Goal: Transaction & Acquisition: Register for event/course

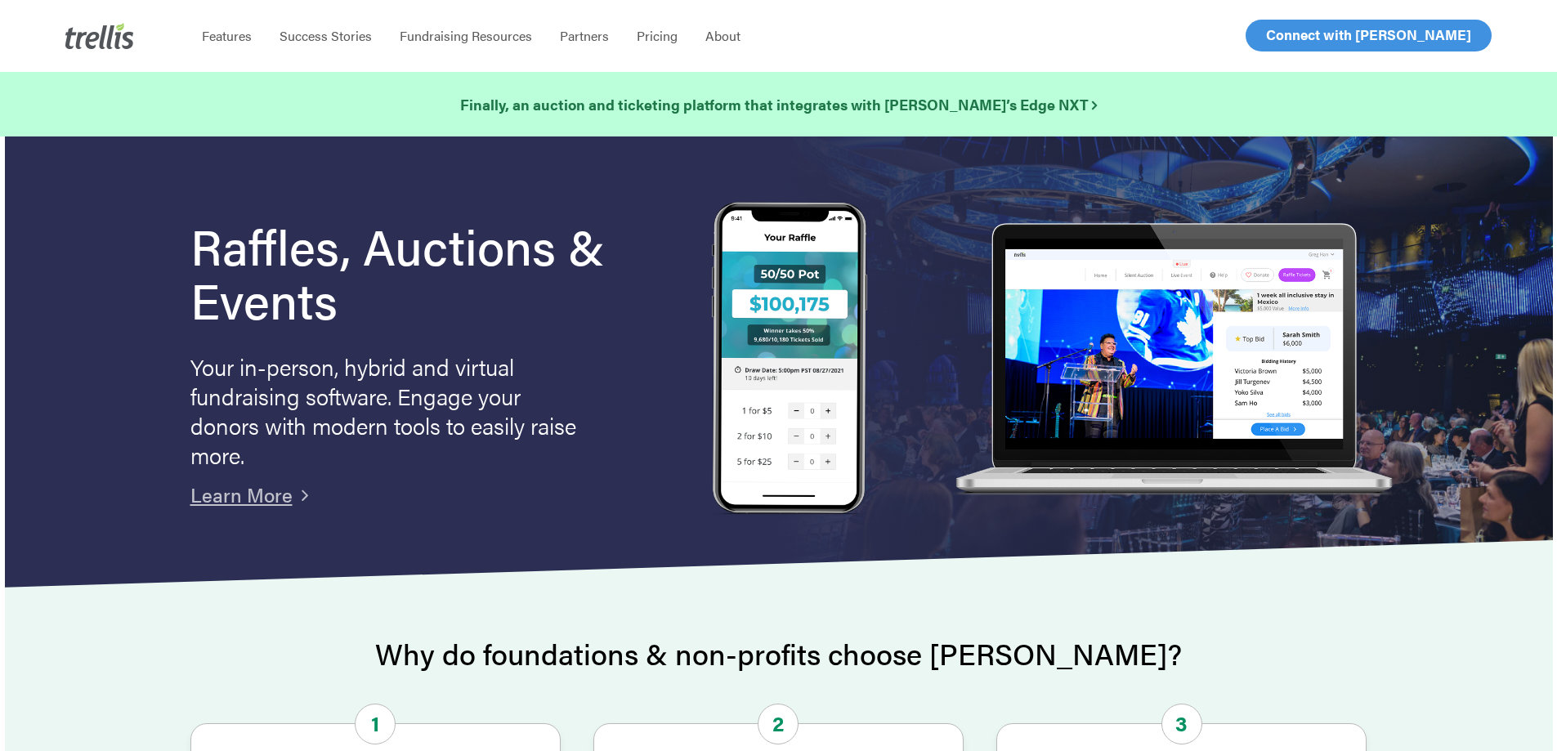
click at [1293, 42] on span "Log In" at bounding box center [1284, 35] width 39 height 20
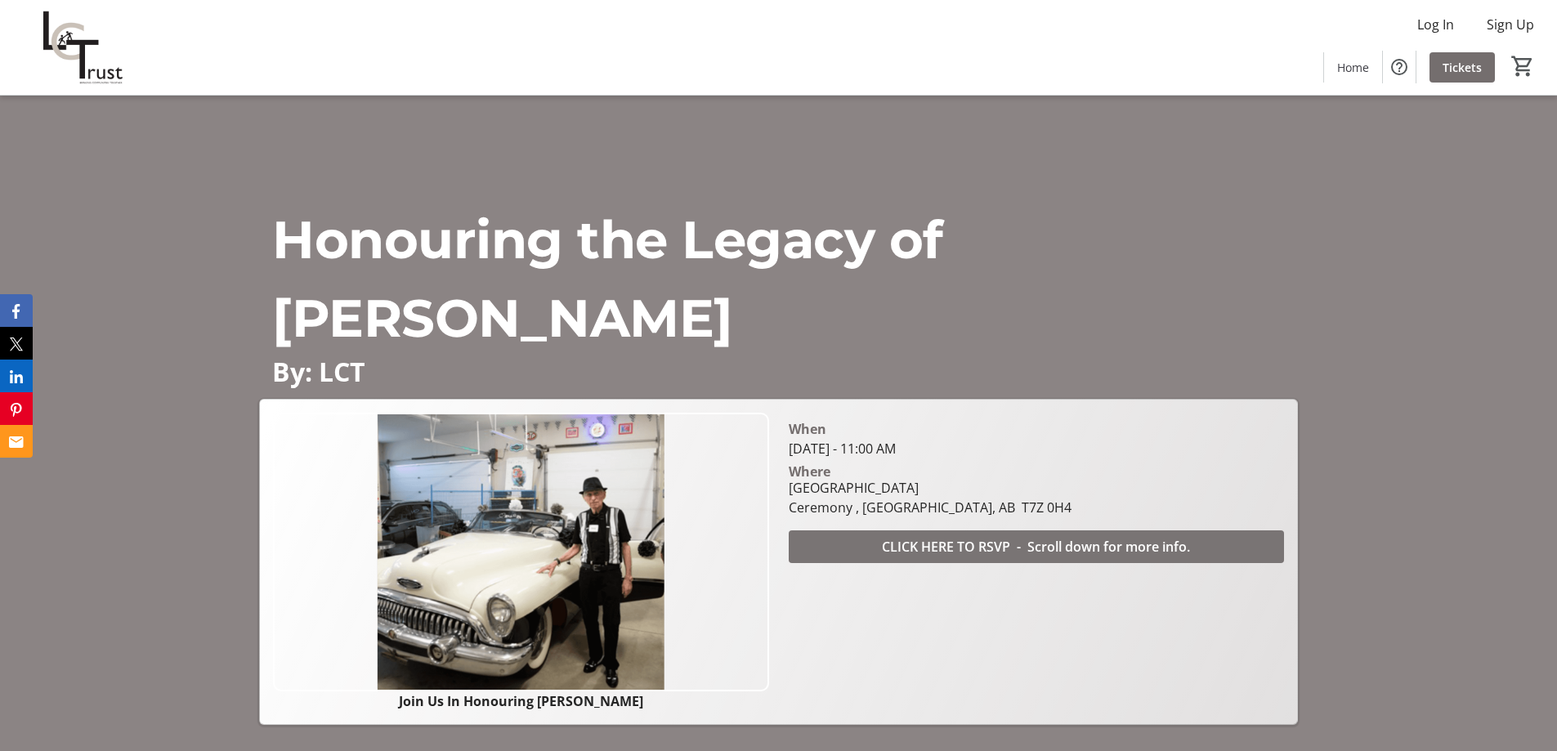
click at [991, 548] on span "CLICK HERE TO RSVP - Scroll down for more info." at bounding box center [1036, 547] width 308 height 20
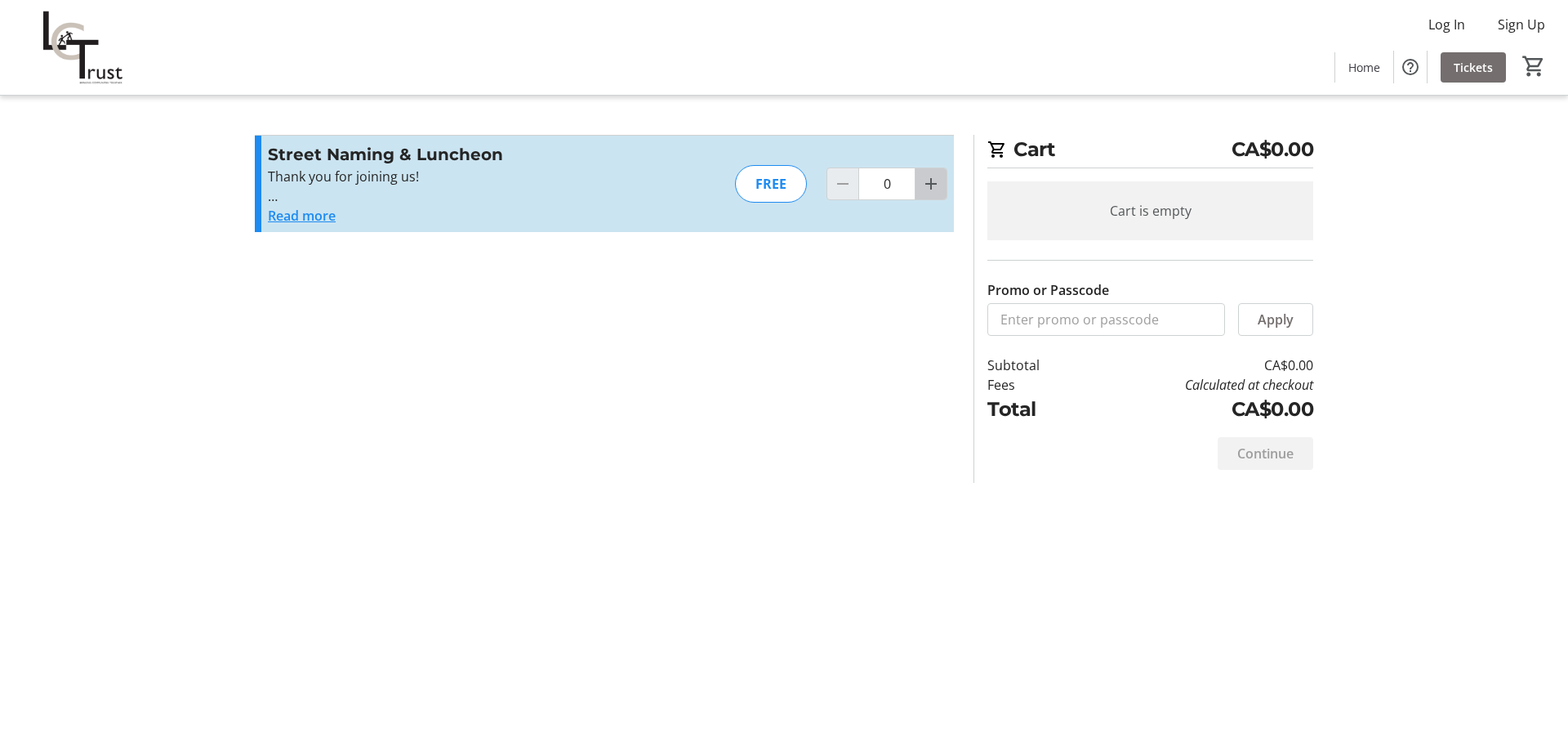
click at [927, 186] on mat-icon "Increment by one" at bounding box center [931, 184] width 20 height 20
type input "2"
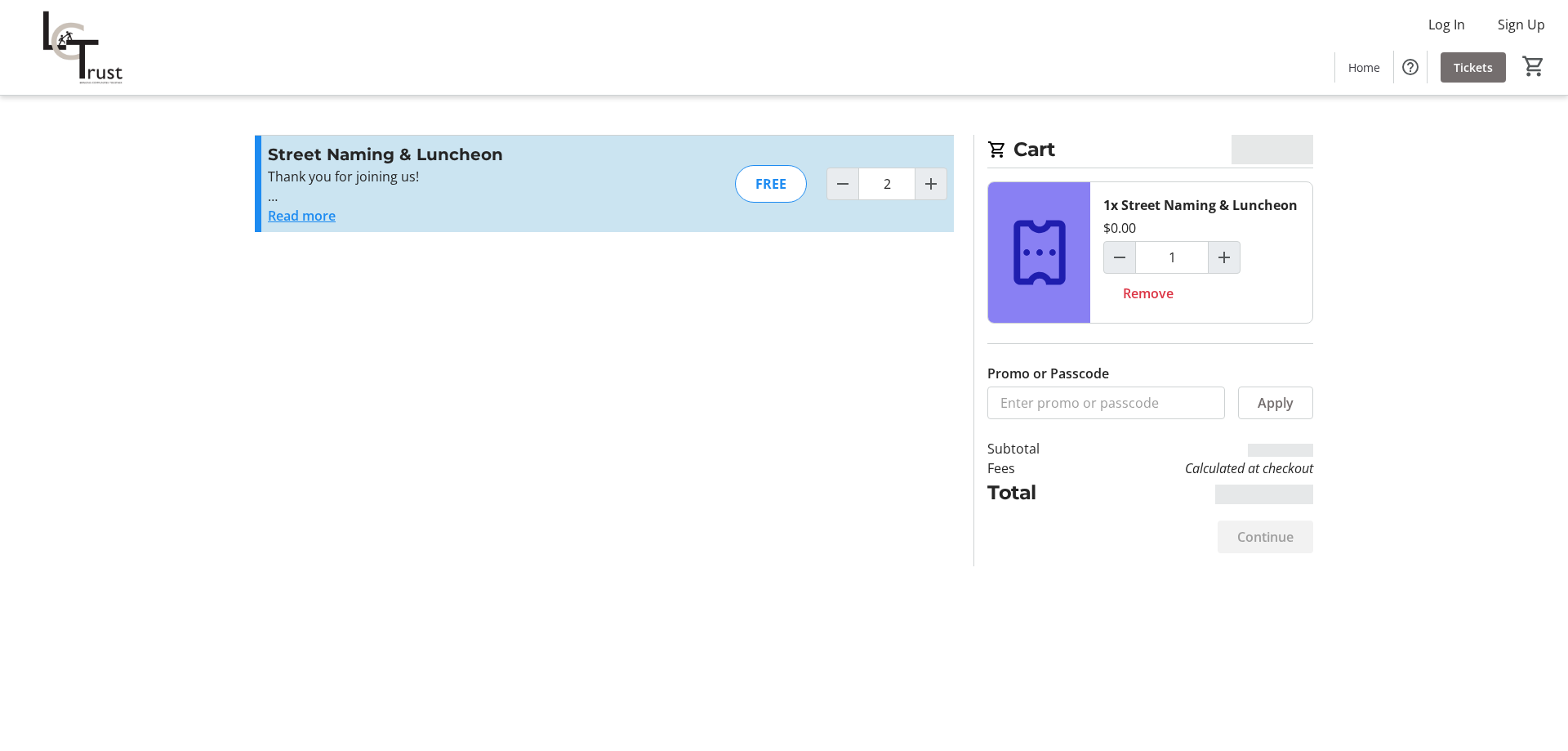
type input "2"
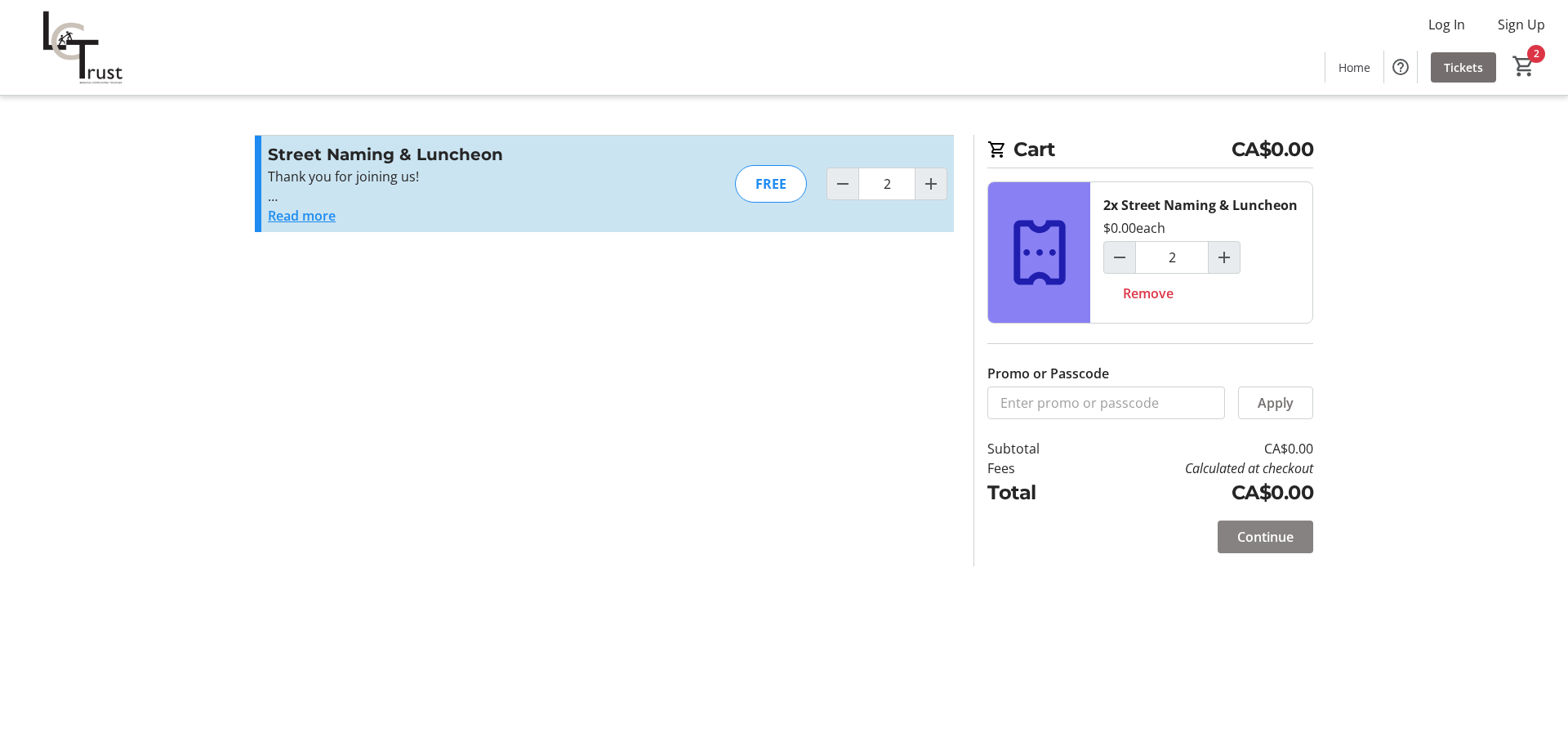
click at [1249, 542] on span "Continue" at bounding box center [1265, 537] width 56 height 20
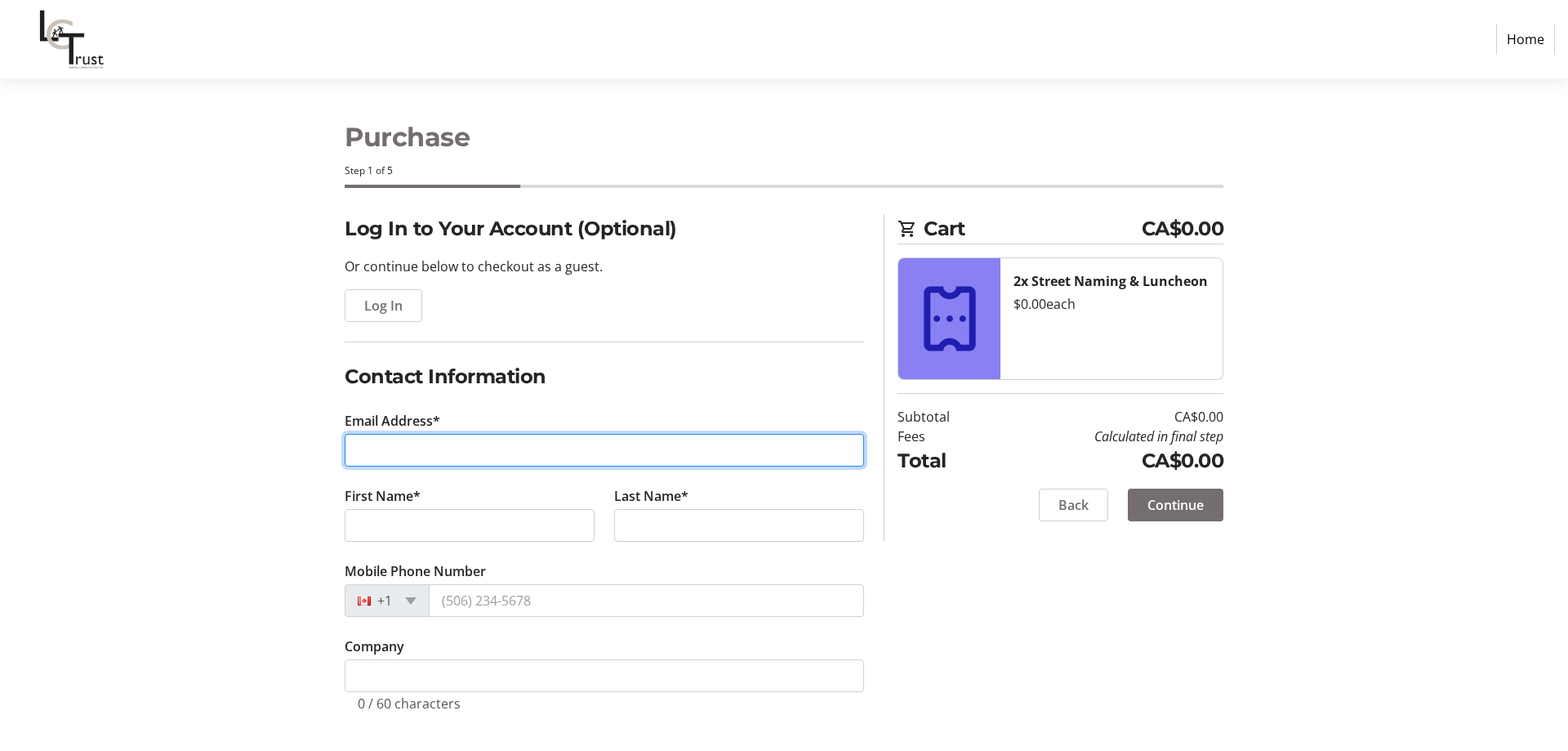
click at [448, 440] on input "Email Address*" at bounding box center [605, 450] width 520 height 33
paste input "porterranches@telus.net"
type input "porterranches@telus.net"
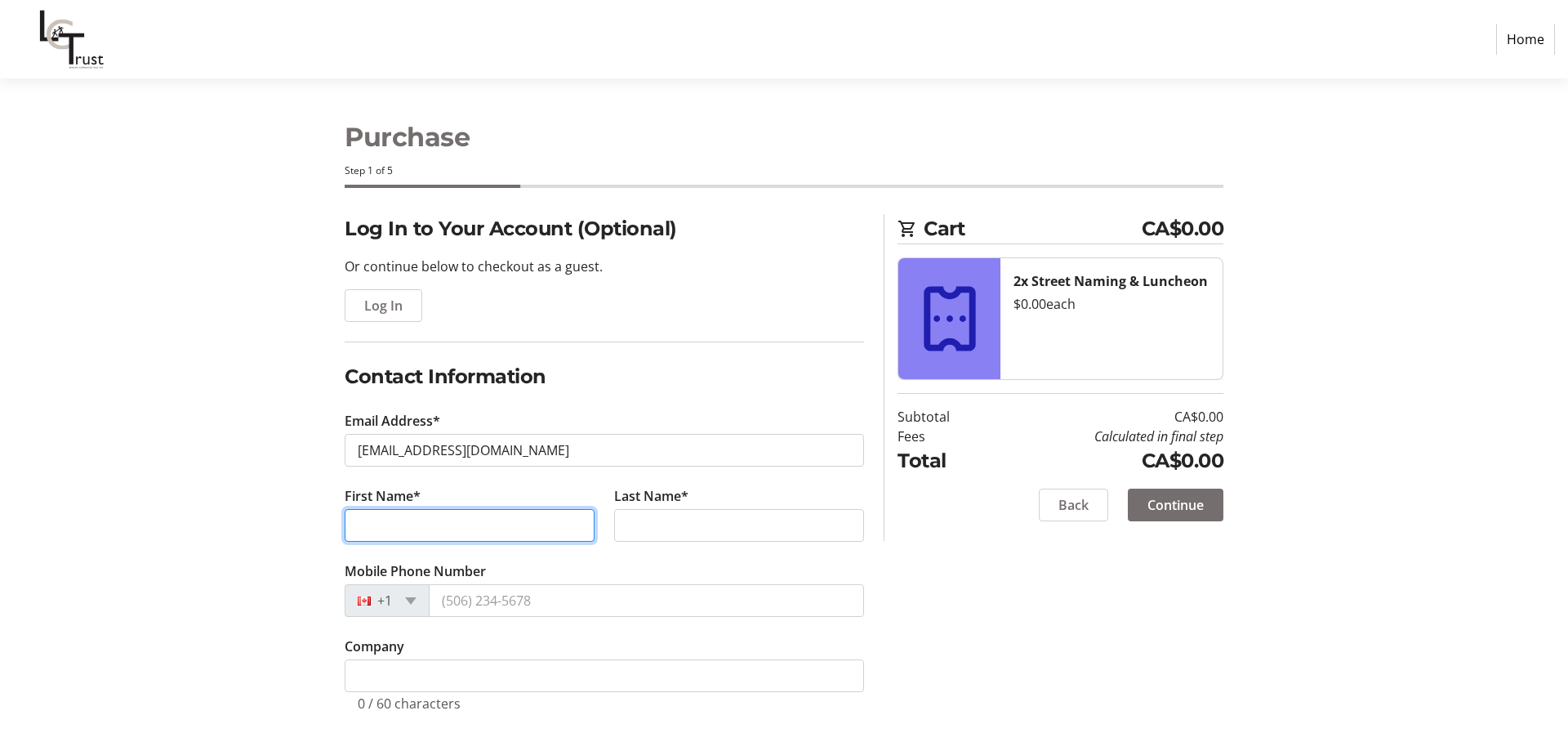
click at [478, 523] on input "First Name*" at bounding box center [470, 525] width 250 height 33
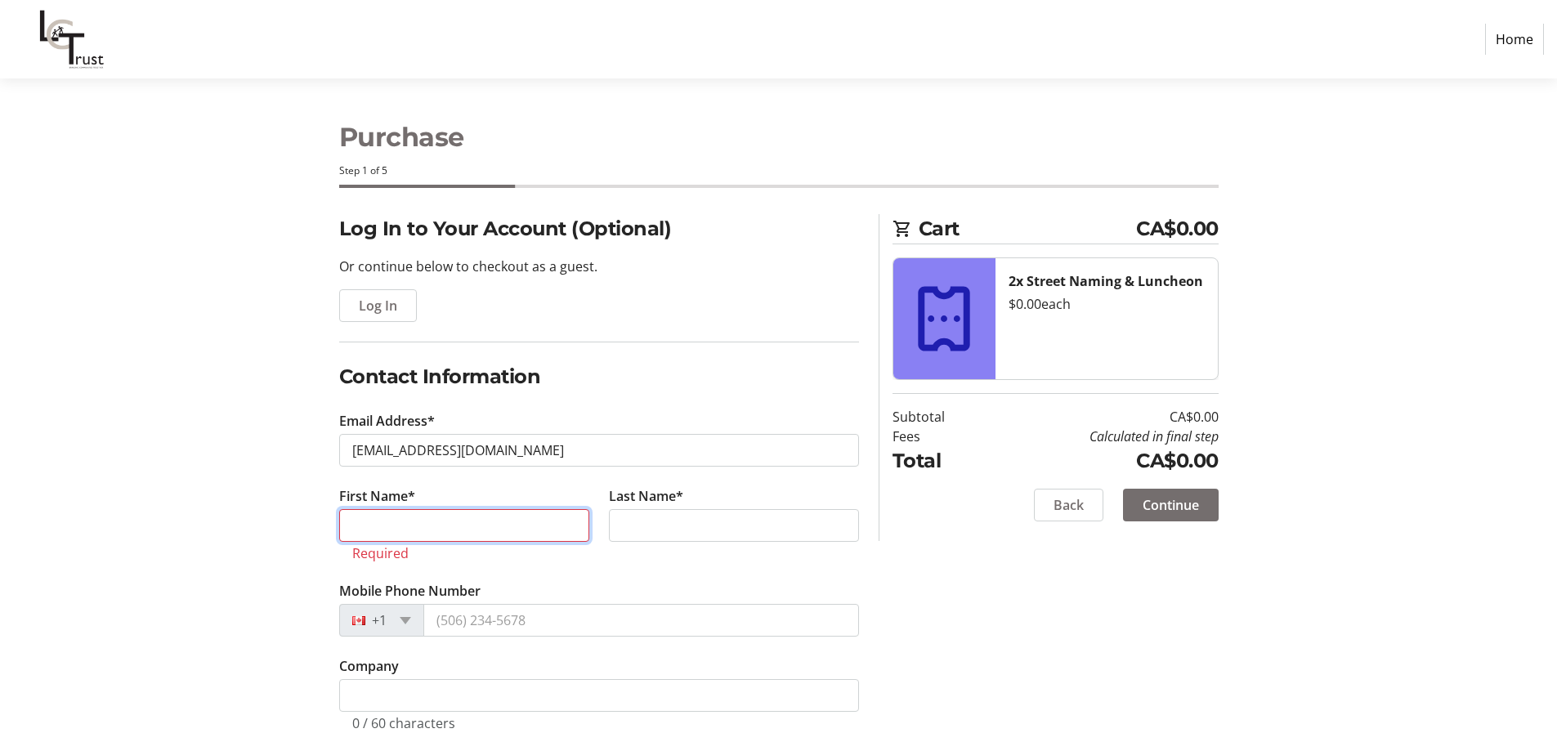
click at [379, 511] on input "First Name*" at bounding box center [464, 525] width 250 height 33
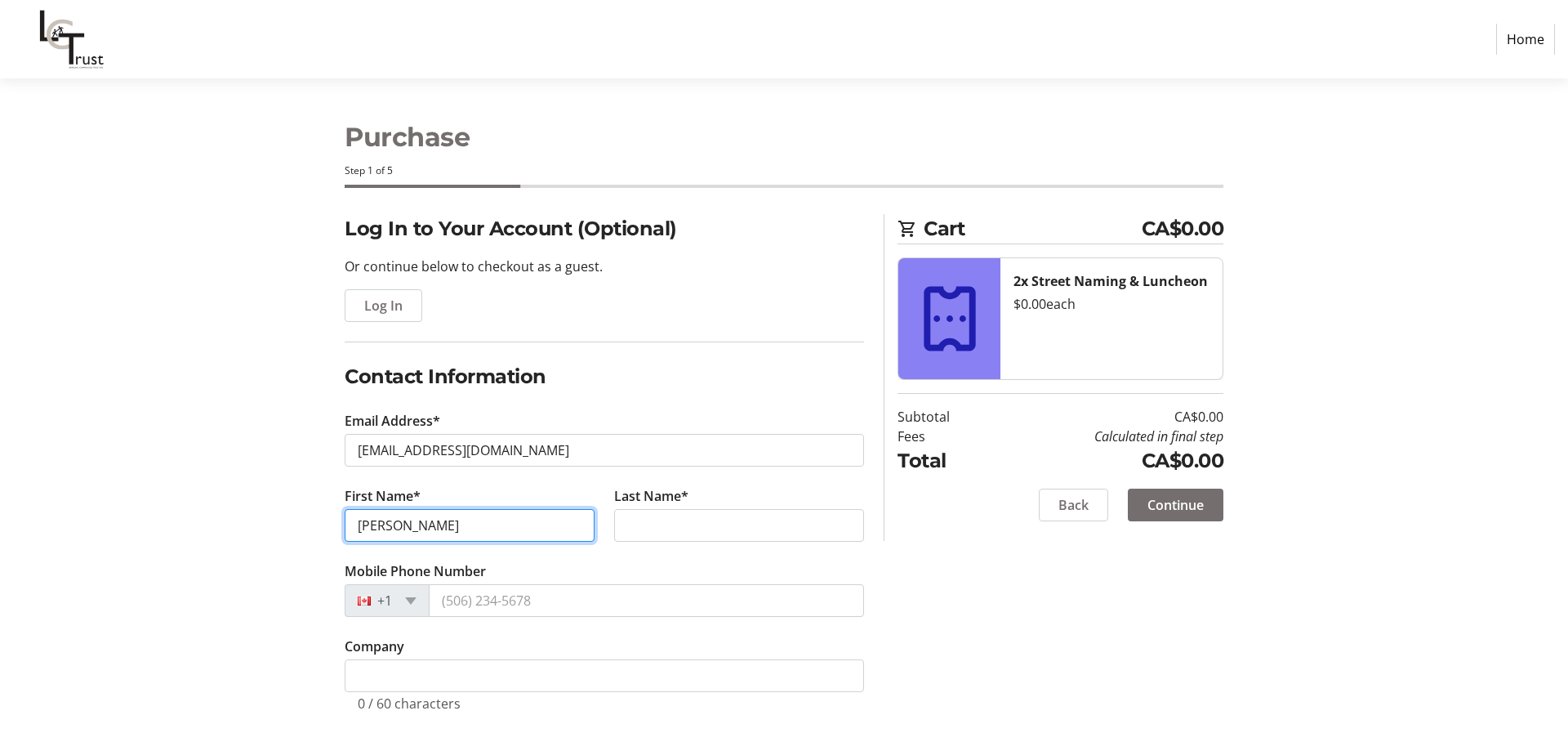
type input "Keith"
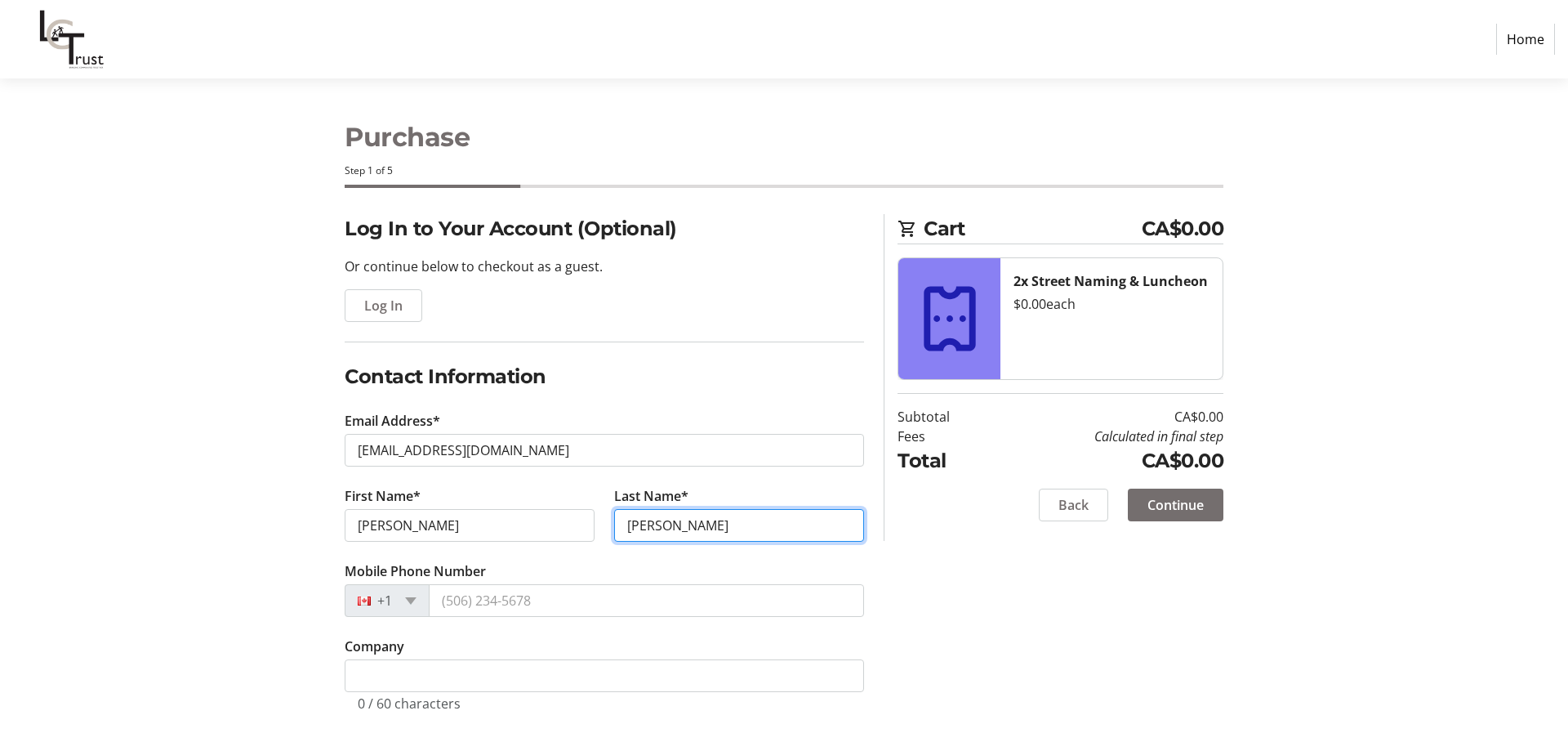
type input "Porter"
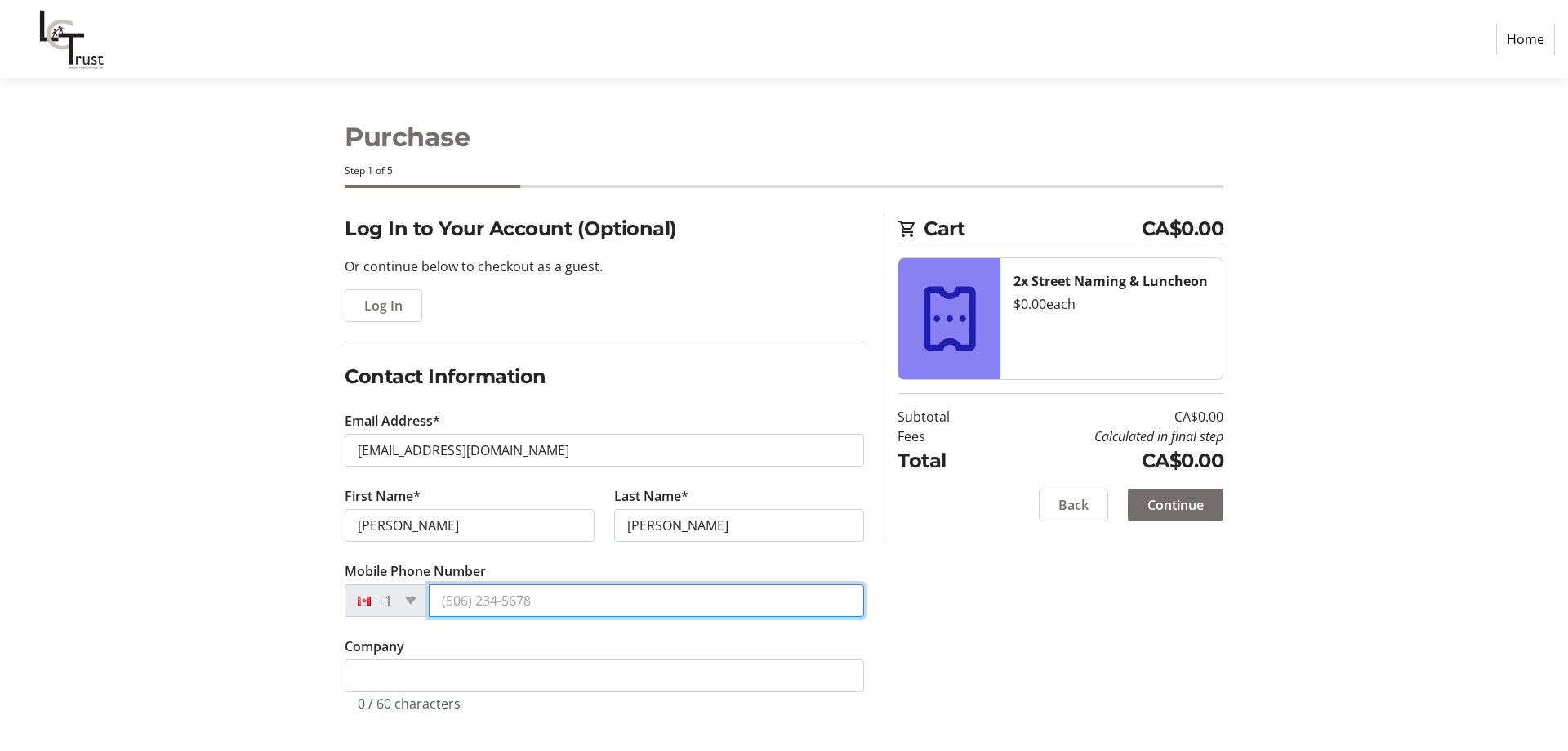
click at [485, 595] on input "Mobile Phone Number" at bounding box center [647, 600] width 436 height 33
paste input "(780) 968-0002"
type input "(780) 968-0002"
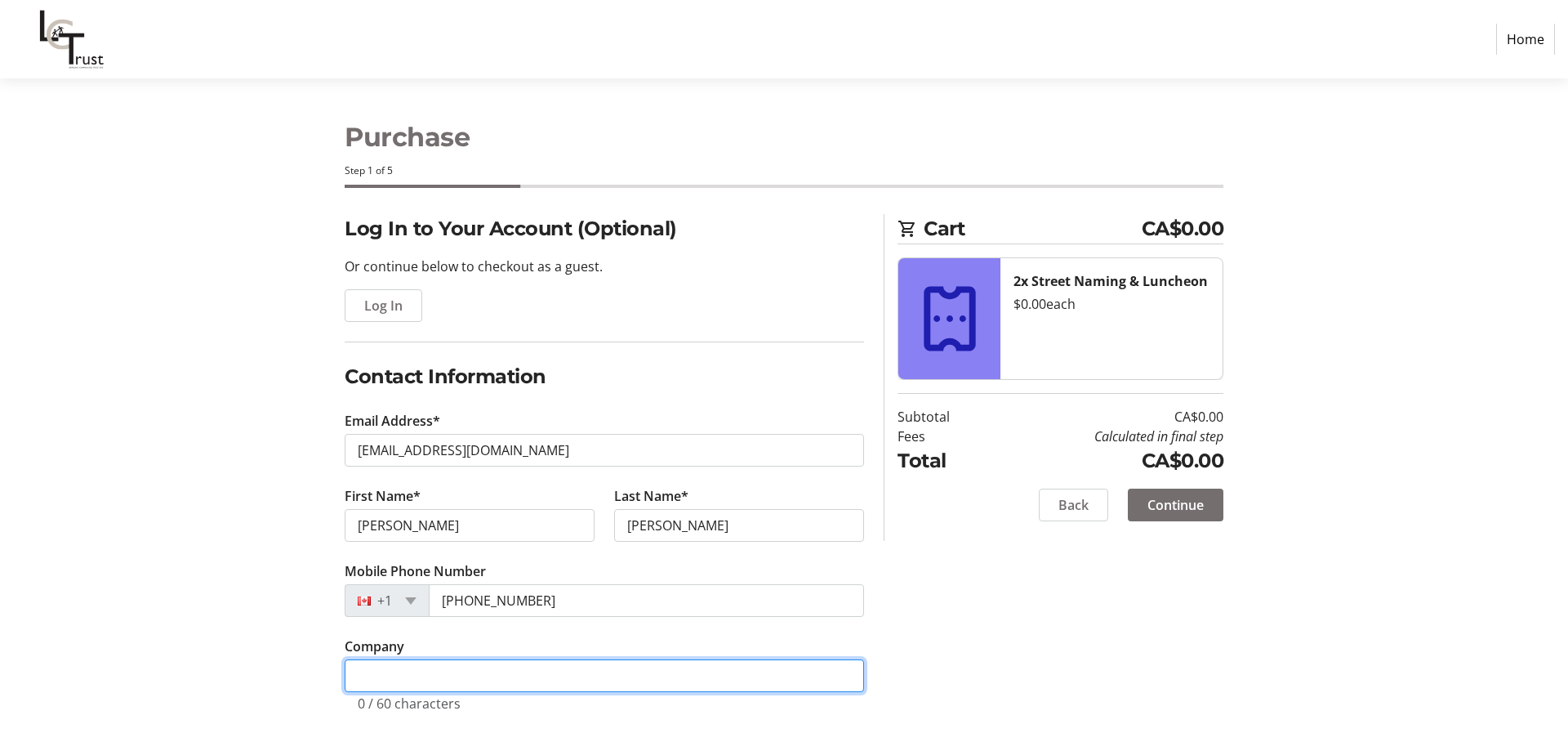
click at [398, 664] on input "Company" at bounding box center [605, 676] width 520 height 33
click at [1184, 499] on span "Continue" at bounding box center [1175, 505] width 56 height 20
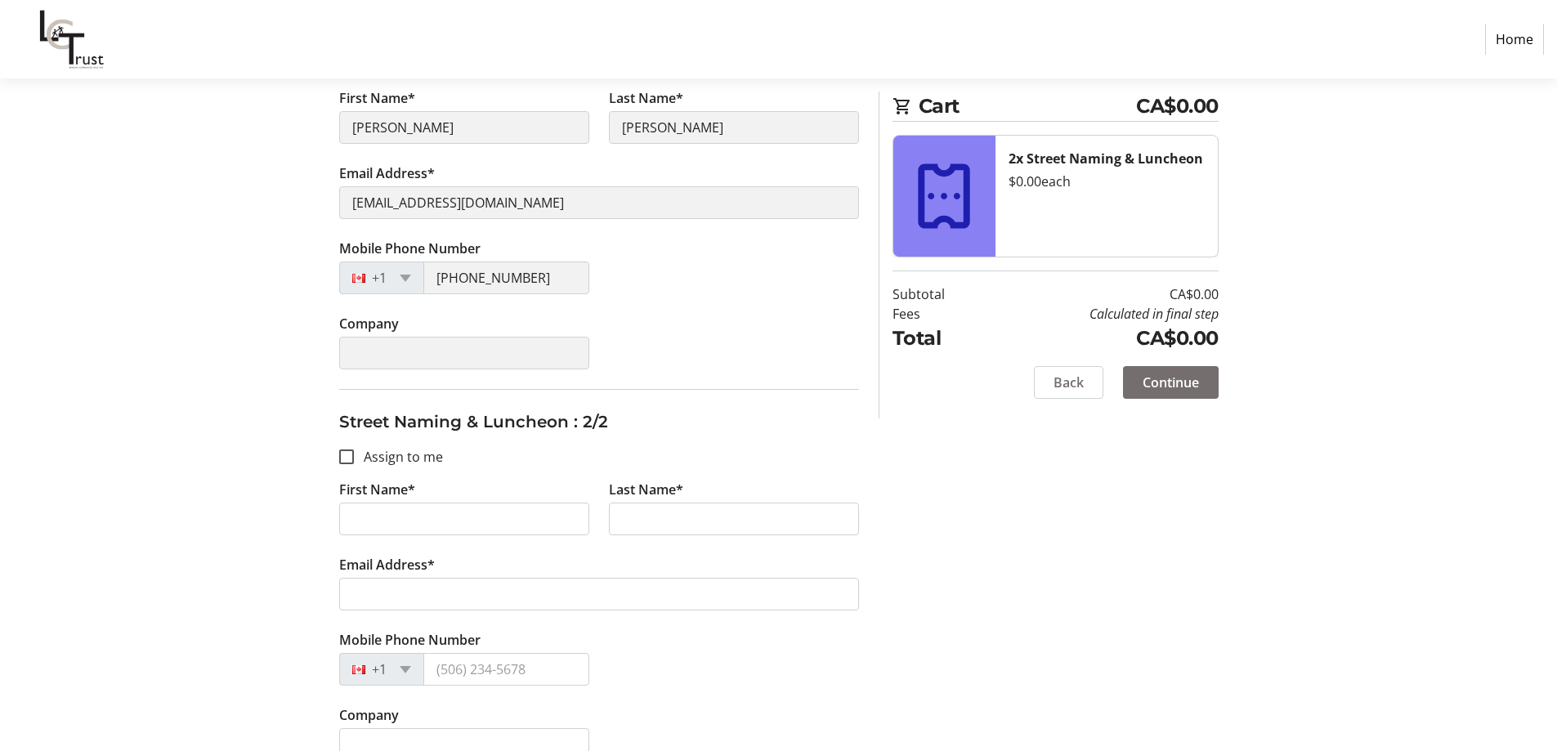
scroll to position [328, 0]
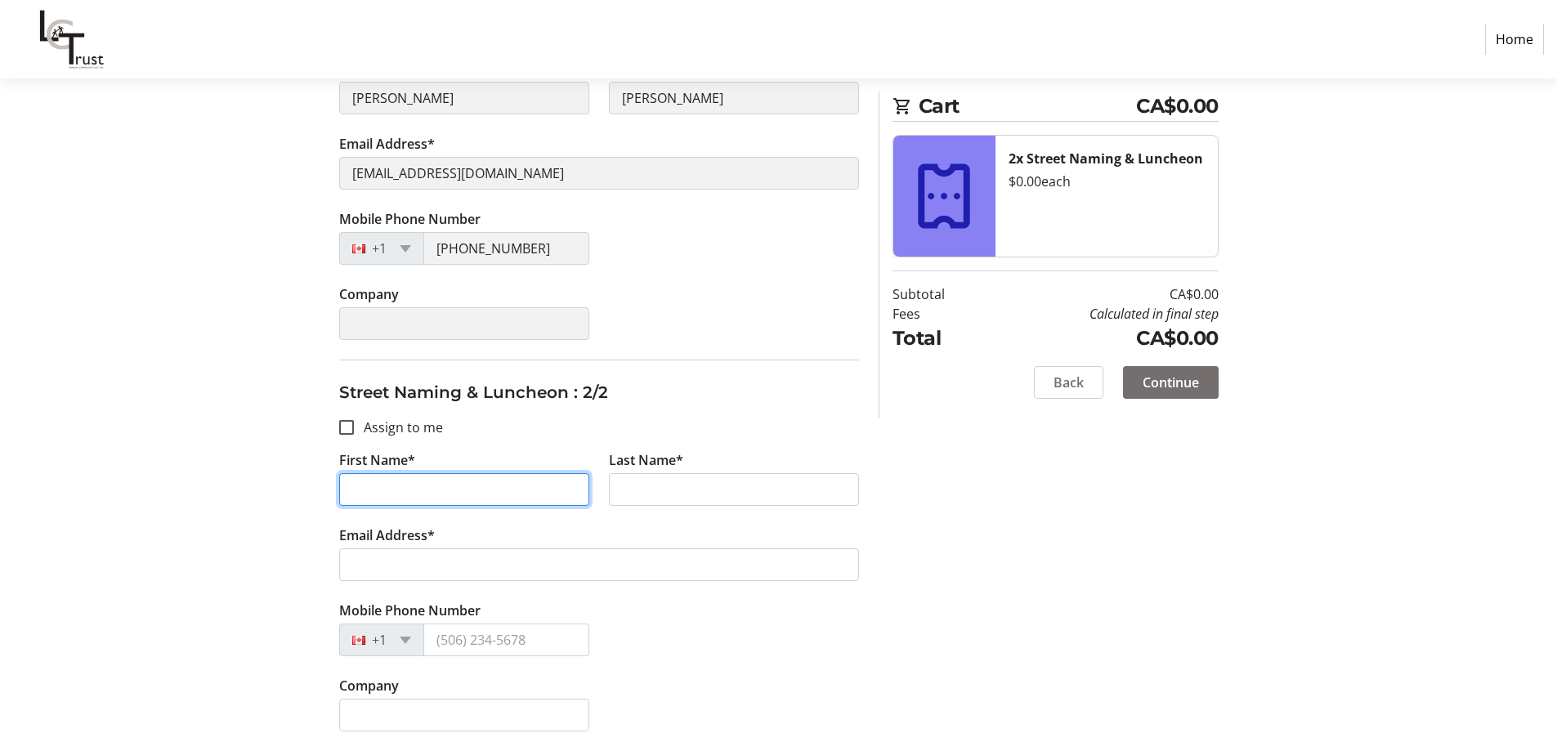
click at [440, 490] on input "First Name*" at bounding box center [464, 489] width 250 height 33
type input "Sandy"
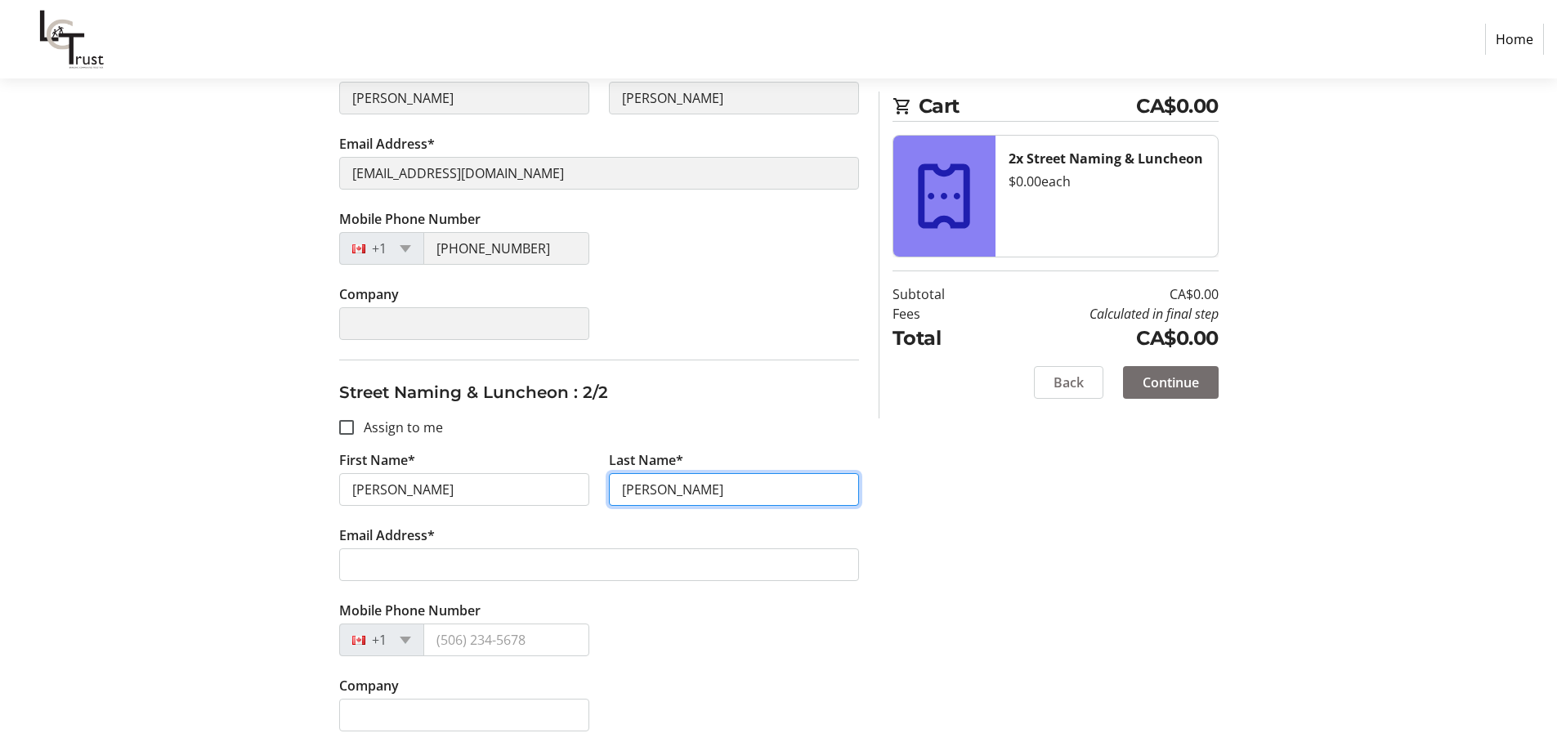
type input "Porter"
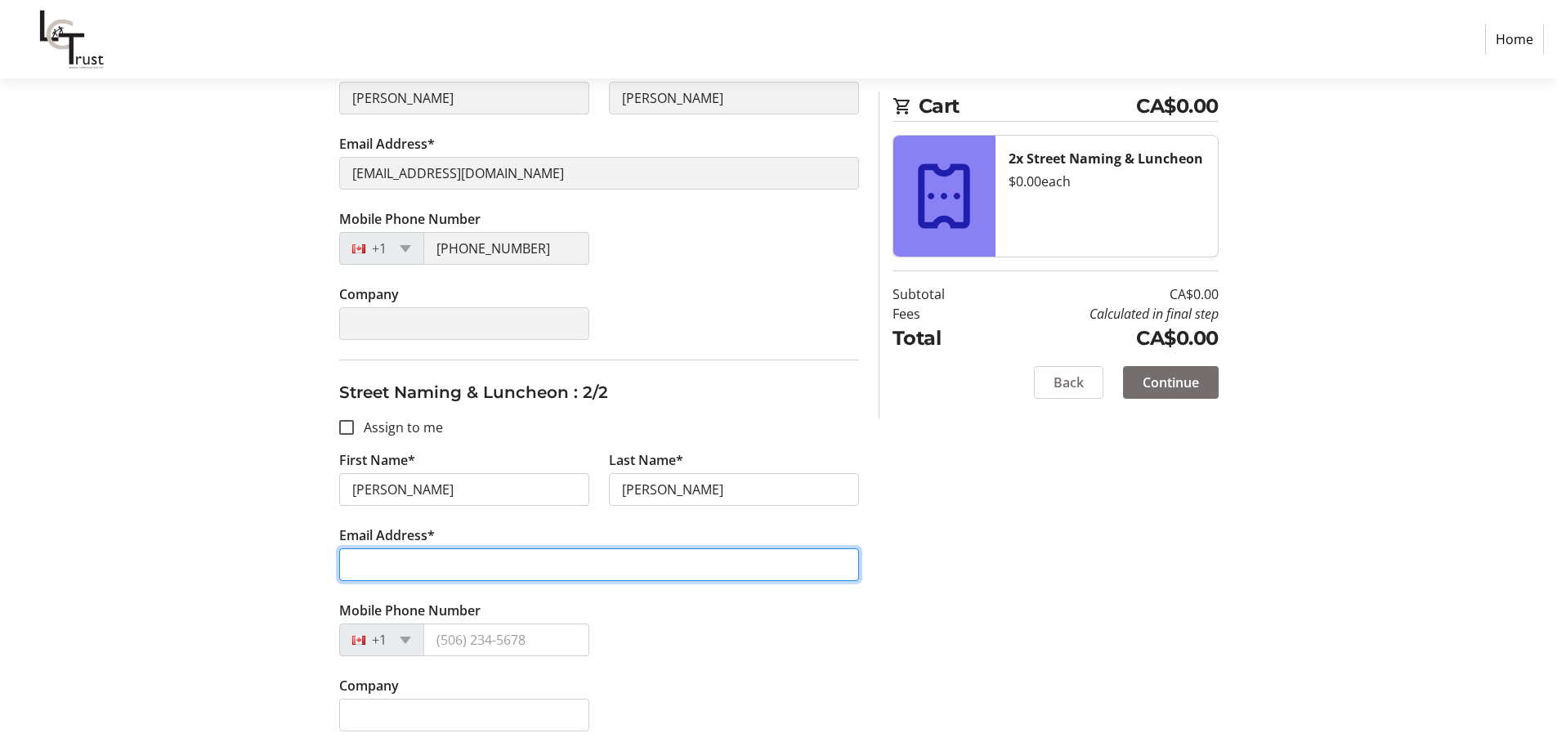
click at [423, 557] on input "Email Address*" at bounding box center [599, 564] width 520 height 33
type input "porterranches@telus.net"
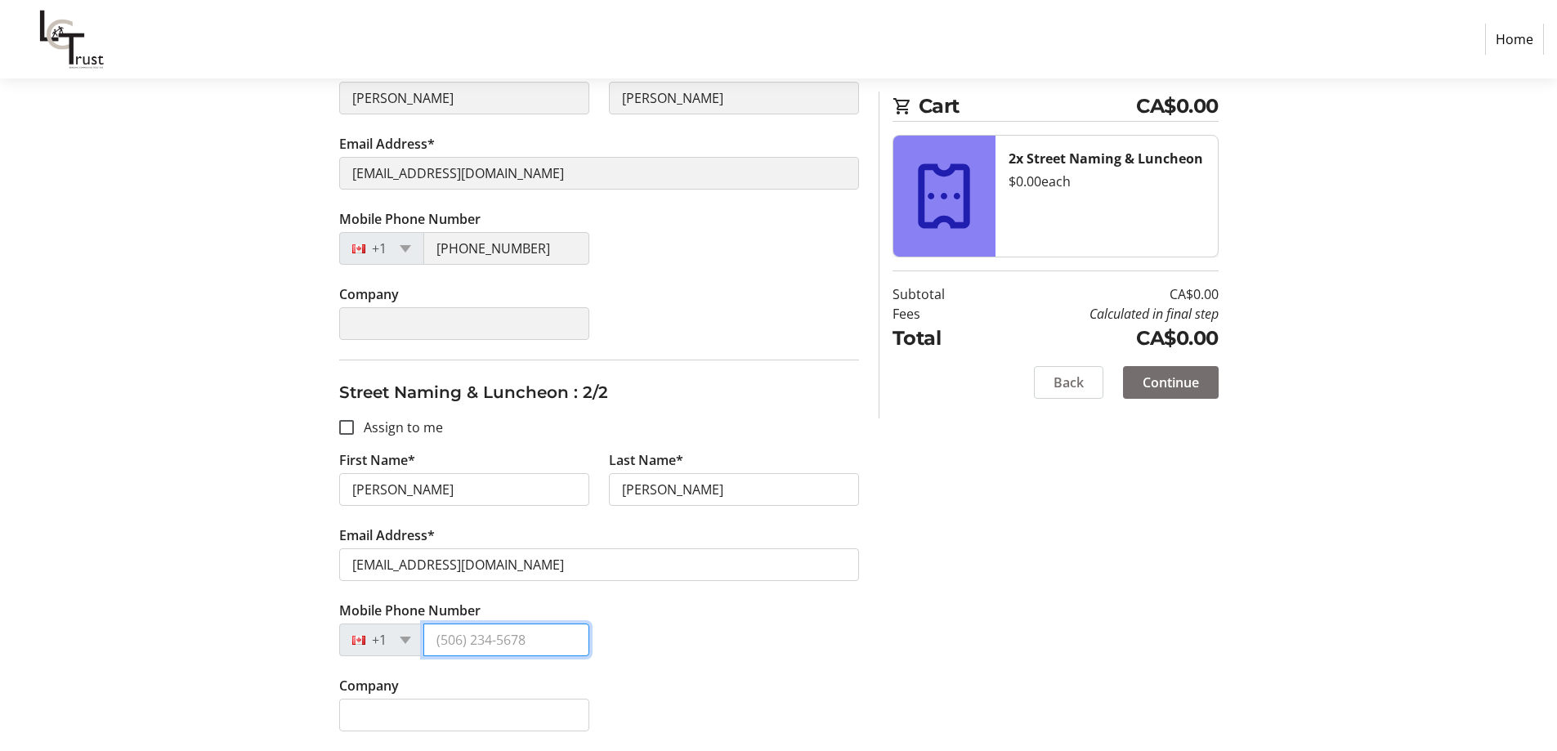
click at [442, 639] on input "Mobile Phone Number" at bounding box center [506, 640] width 166 height 33
type input "(780) 968-0002"
click at [1152, 387] on span "Continue" at bounding box center [1171, 383] width 56 height 20
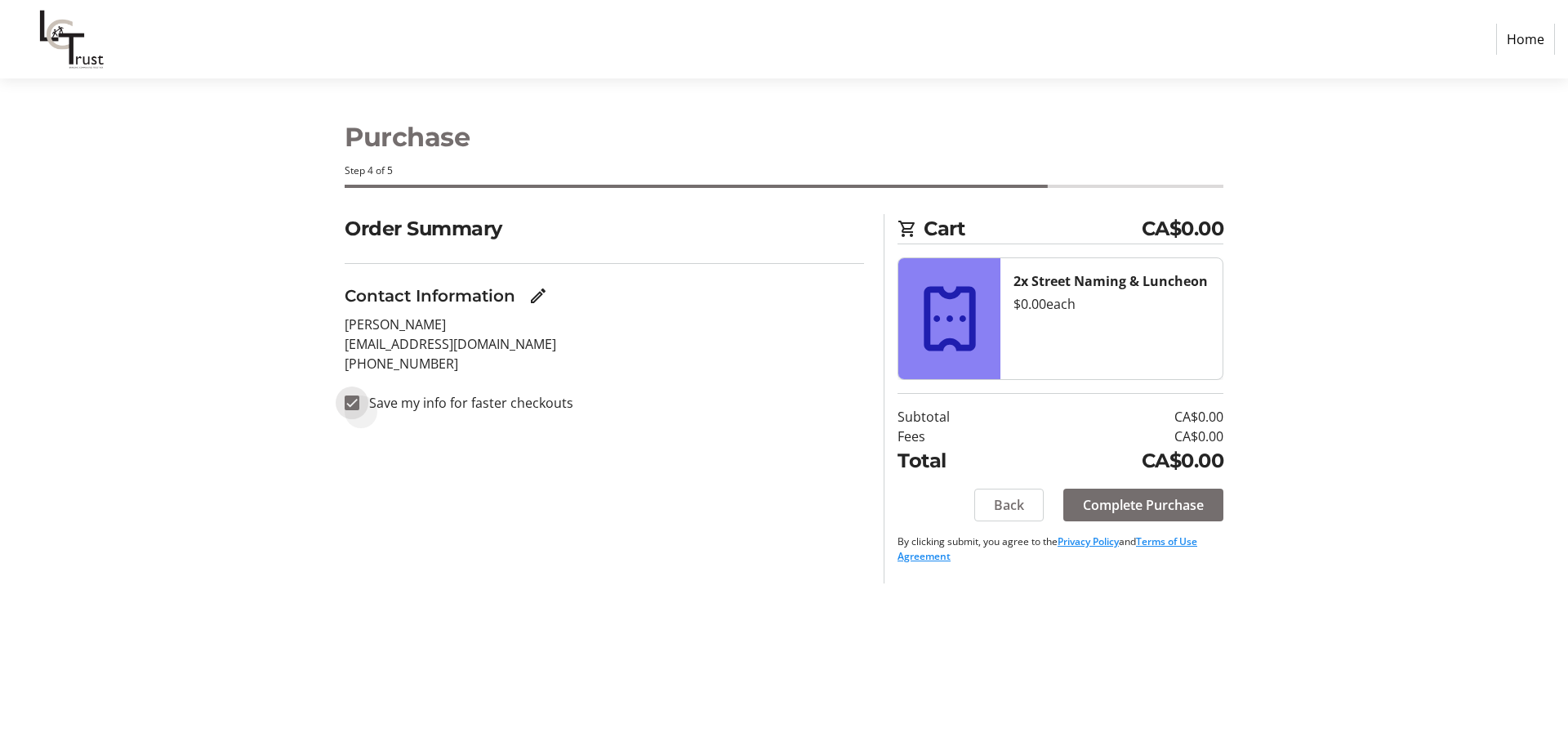
click at [356, 401] on input "Save my info for faster checkouts" at bounding box center [352, 403] width 15 height 15
checkbox input "false"
click at [1163, 503] on span "Complete Purchase" at bounding box center [1143, 505] width 121 height 20
